Goal: Information Seeking & Learning: Learn about a topic

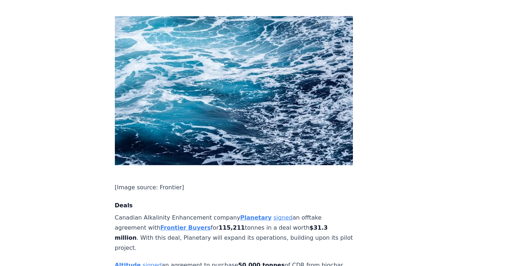
scroll to position [440, 0]
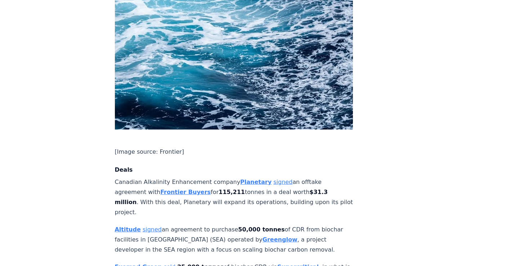
click at [173, 181] on p "Canadian Alkalinity Enhancement company Planetary signed an offtake agreement w…" at bounding box center [234, 197] width 238 height 40
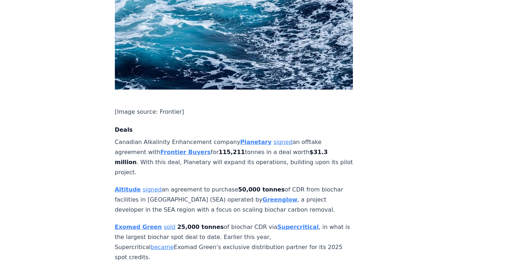
scroll to position [520, 0]
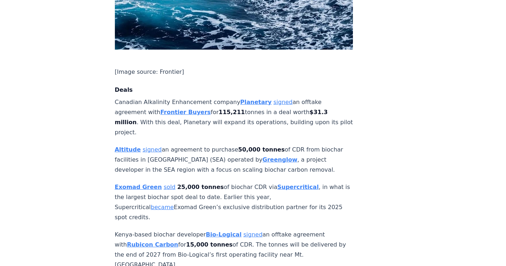
click at [216, 182] on p "Exomad Green sold 25,000 tonnes of biochar CDR via Supercritical , in what is t…" at bounding box center [234, 202] width 238 height 40
click at [203, 182] on p "Exomad Green sold 25,000 tonnes of biochar CDR via Supercritical , in what is t…" at bounding box center [234, 202] width 238 height 40
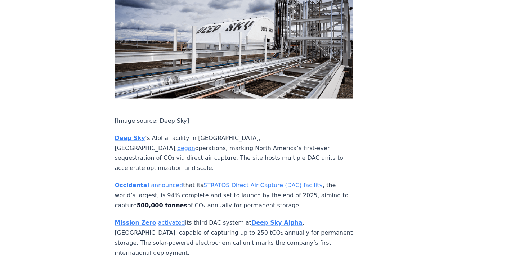
scroll to position [1239, 0]
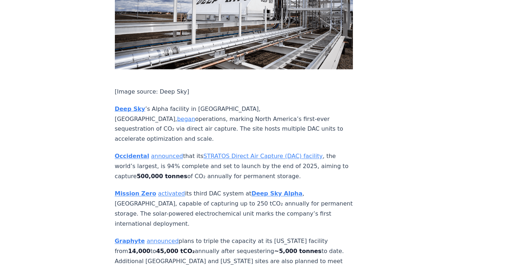
drag, startPoint x: 181, startPoint y: 133, endPoint x: 124, endPoint y: 139, distance: 57.5
click at [178, 189] on p "Mission Zero activated its third DAC system at Deep Sky Alpha , Alberta, capabl…" at bounding box center [234, 209] width 238 height 40
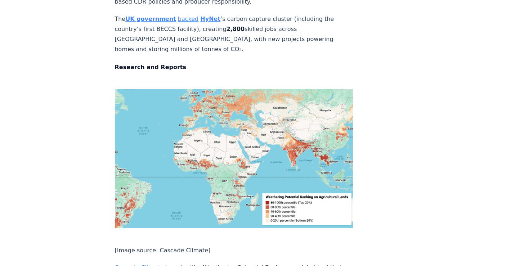
scroll to position [2479, 0]
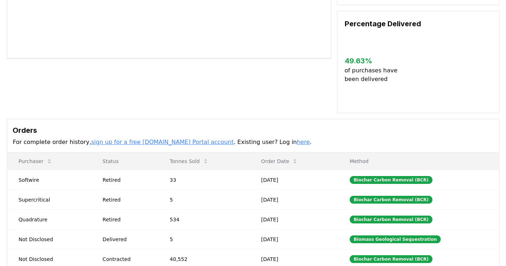
scroll to position [160, 0]
